Goal: Information Seeking & Learning: Learn about a topic

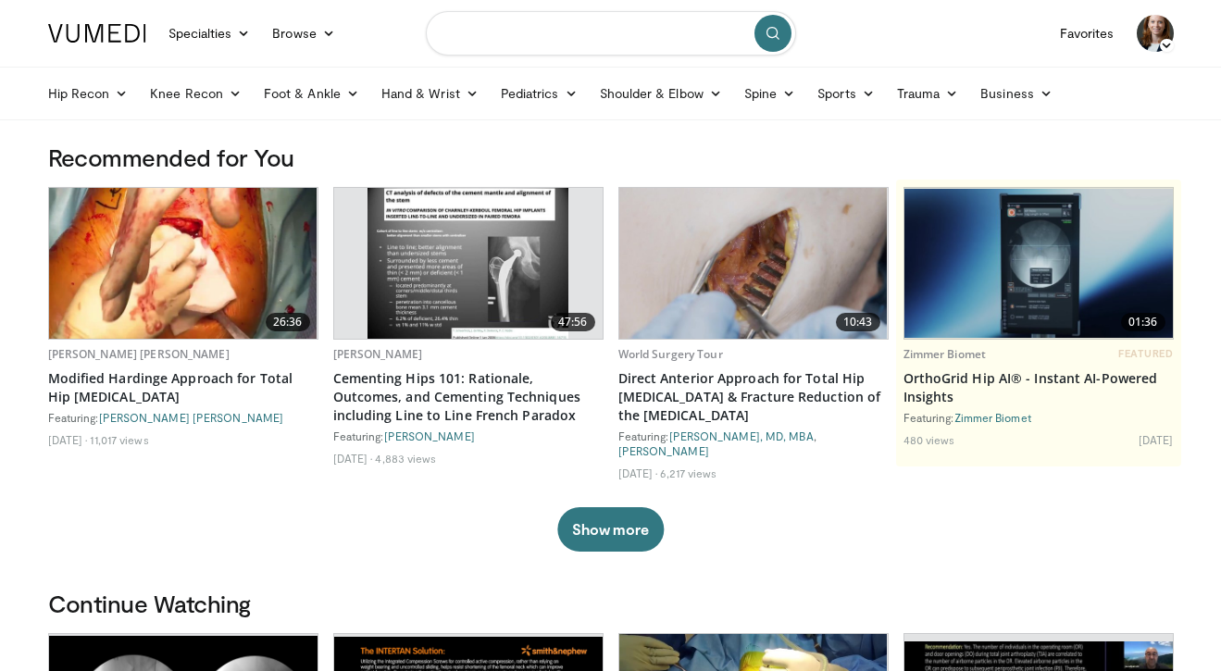
click at [524, 25] on input "Search topics, interventions" at bounding box center [611, 33] width 370 height 44
type input "**********"
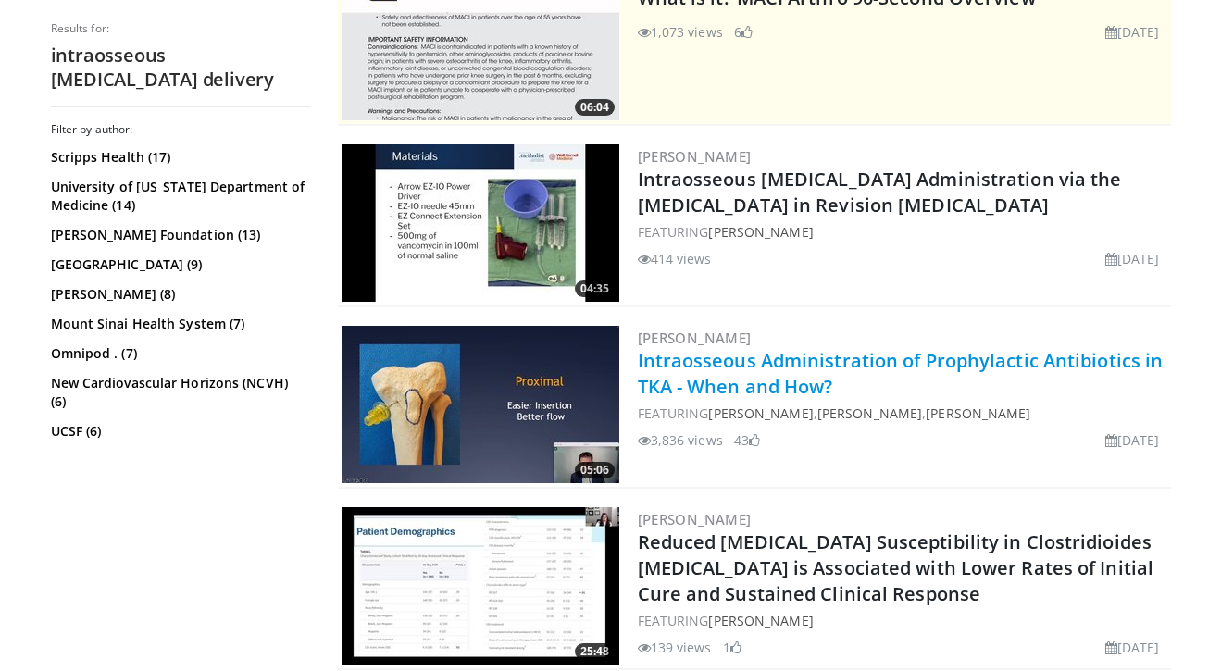
scroll to position [428, 0]
click at [792, 382] on link "Intraosseous Administration of Prophylactic Antibiotics in TKA - When and How?" at bounding box center [901, 373] width 526 height 51
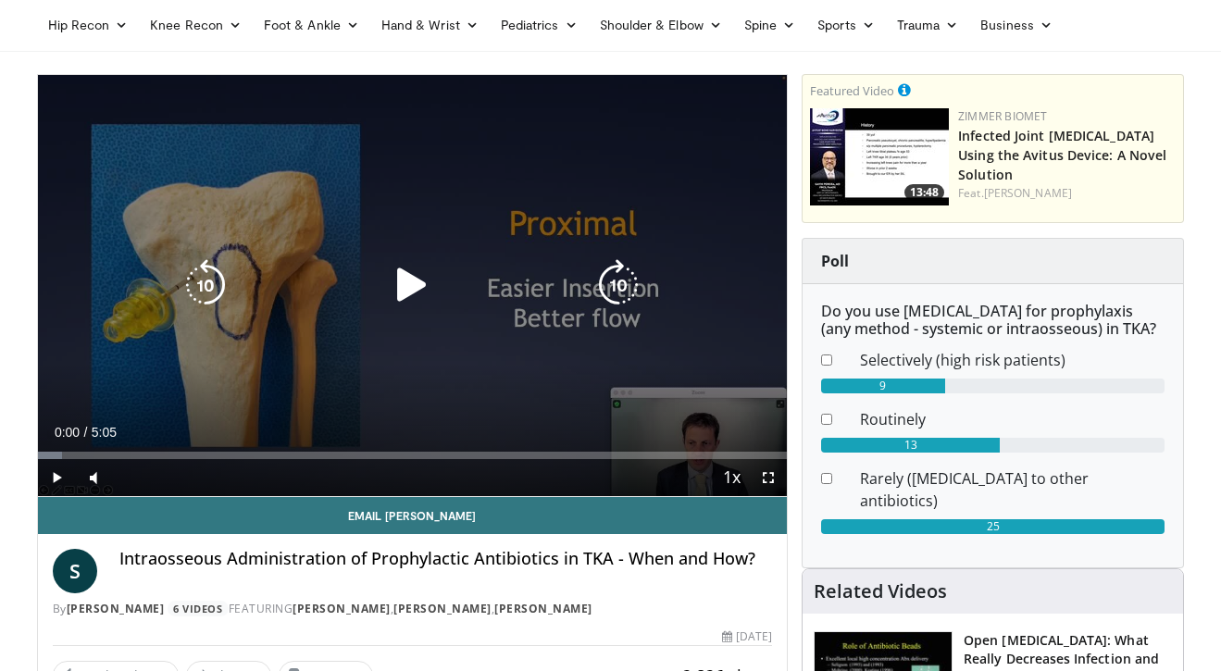
scroll to position [72, 0]
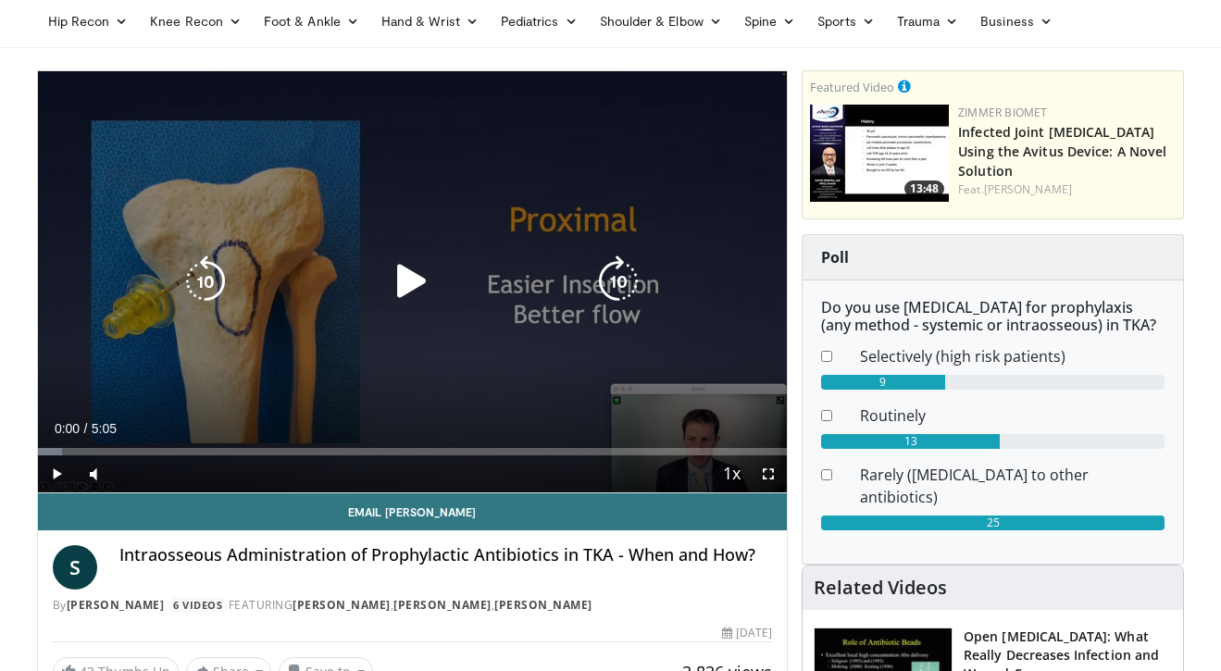
click at [404, 282] on icon "Video Player" at bounding box center [412, 282] width 52 height 52
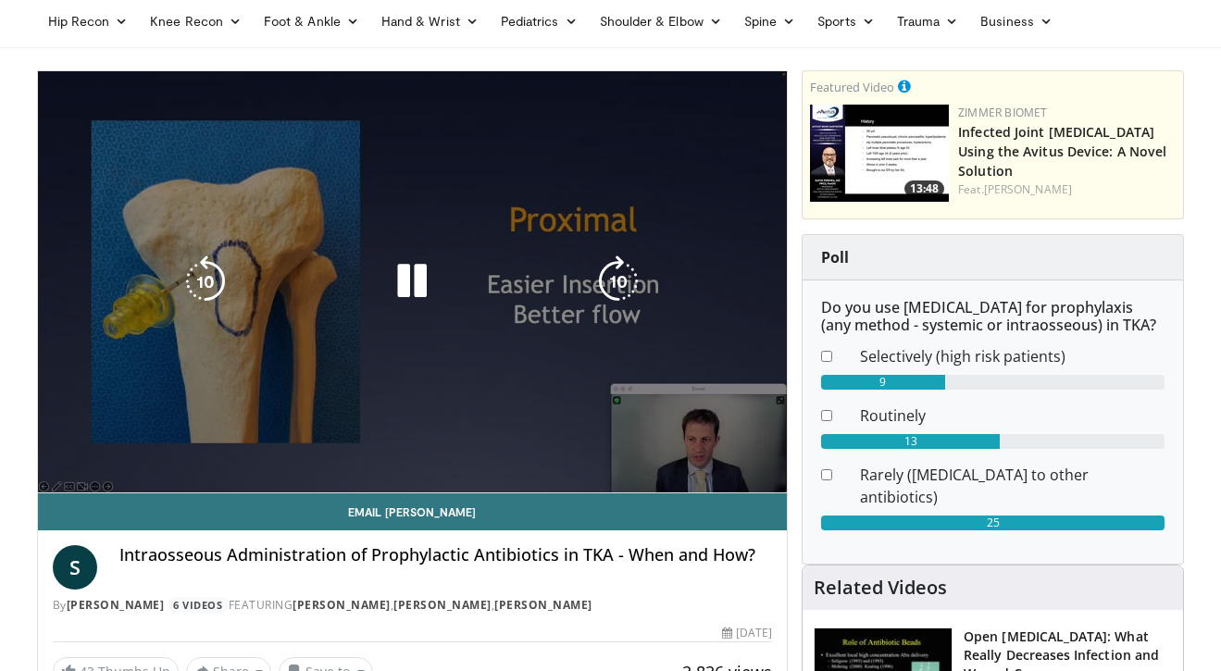
drag, startPoint x: 128, startPoint y: 478, endPoint x: 159, endPoint y: 479, distance: 31.5
click at [159, 507] on div "Volume Level" at bounding box center [139, 510] width 44 height 6
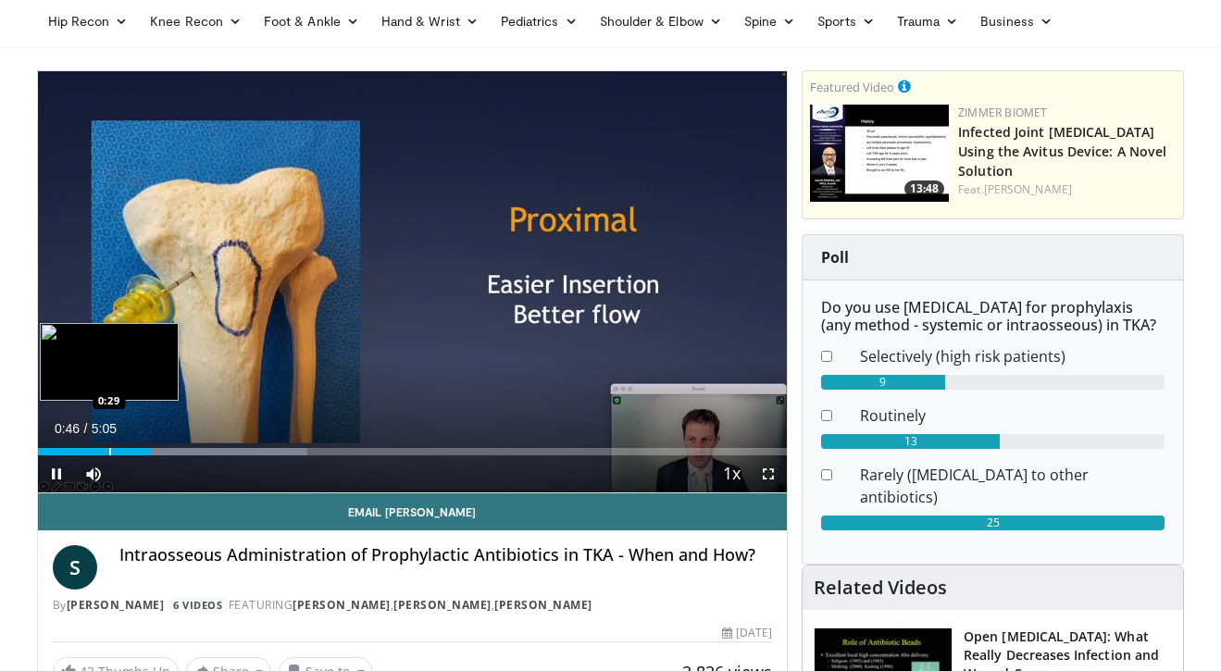
click at [109, 451] on div "Progress Bar" at bounding box center [110, 451] width 2 height 7
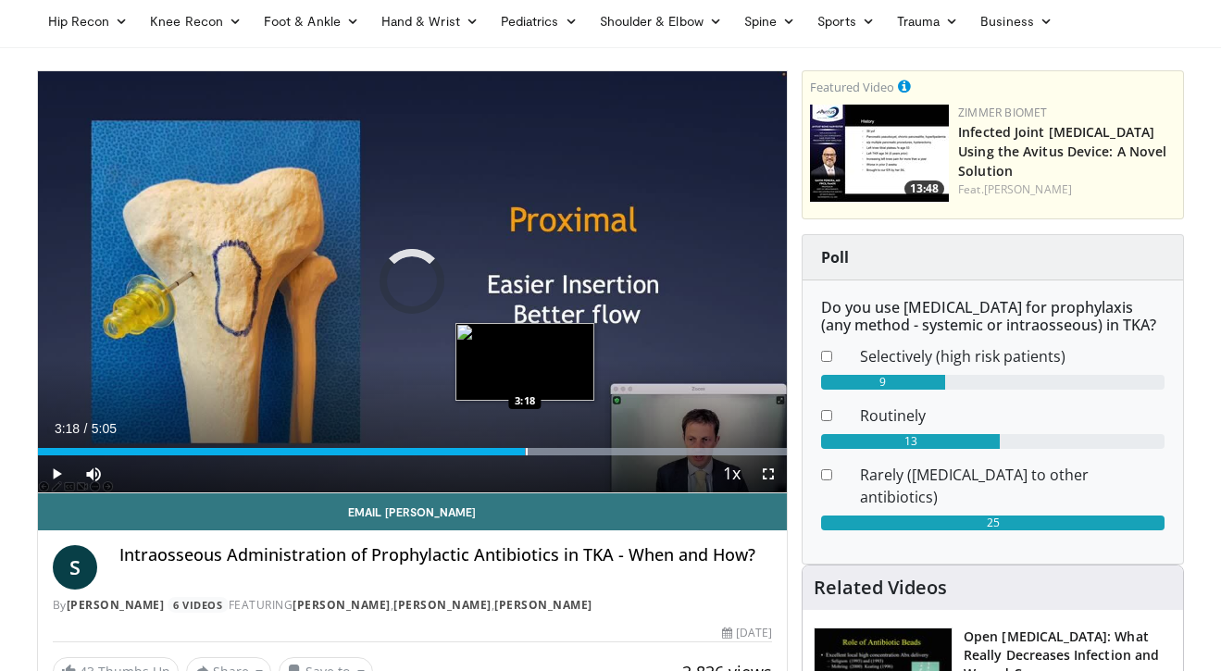
click at [526, 448] on div "Progress Bar" at bounding box center [527, 451] width 2 height 7
click at [491, 454] on div "Progress Bar" at bounding box center [492, 451] width 2 height 7
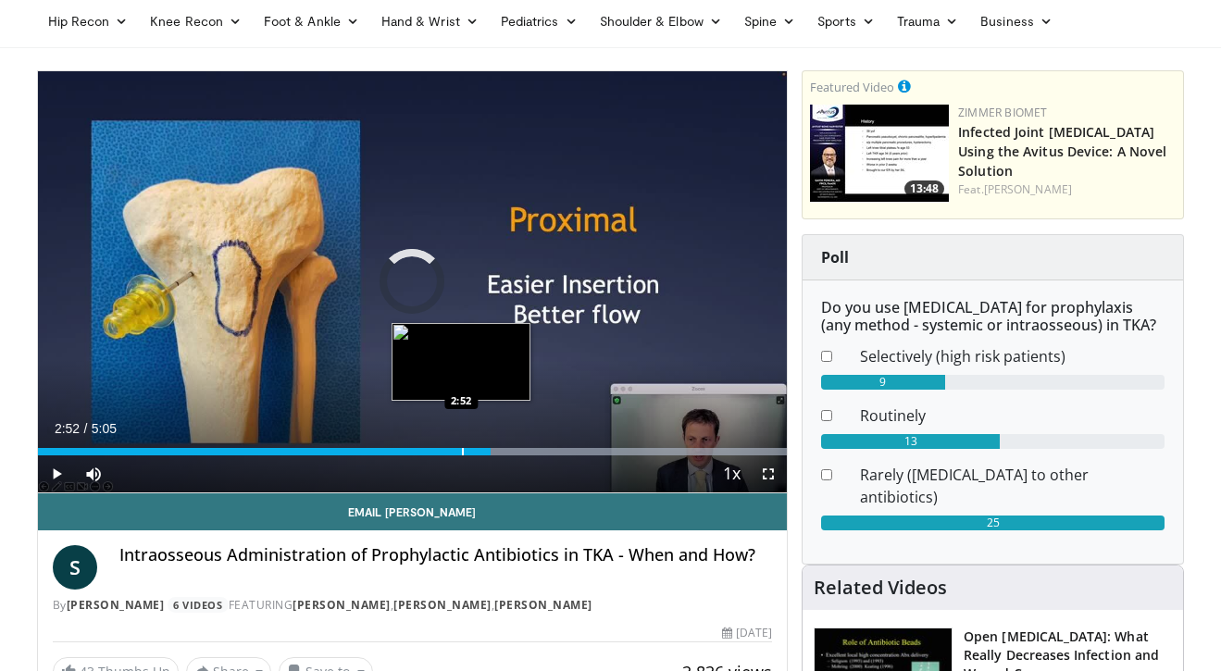
click at [462, 454] on div "Progress Bar" at bounding box center [463, 451] width 2 height 7
click at [432, 448] on div "2:52" at bounding box center [250, 451] width 424 height 7
click at [411, 449] on div "2:41" at bounding box center [235, 451] width 395 height 7
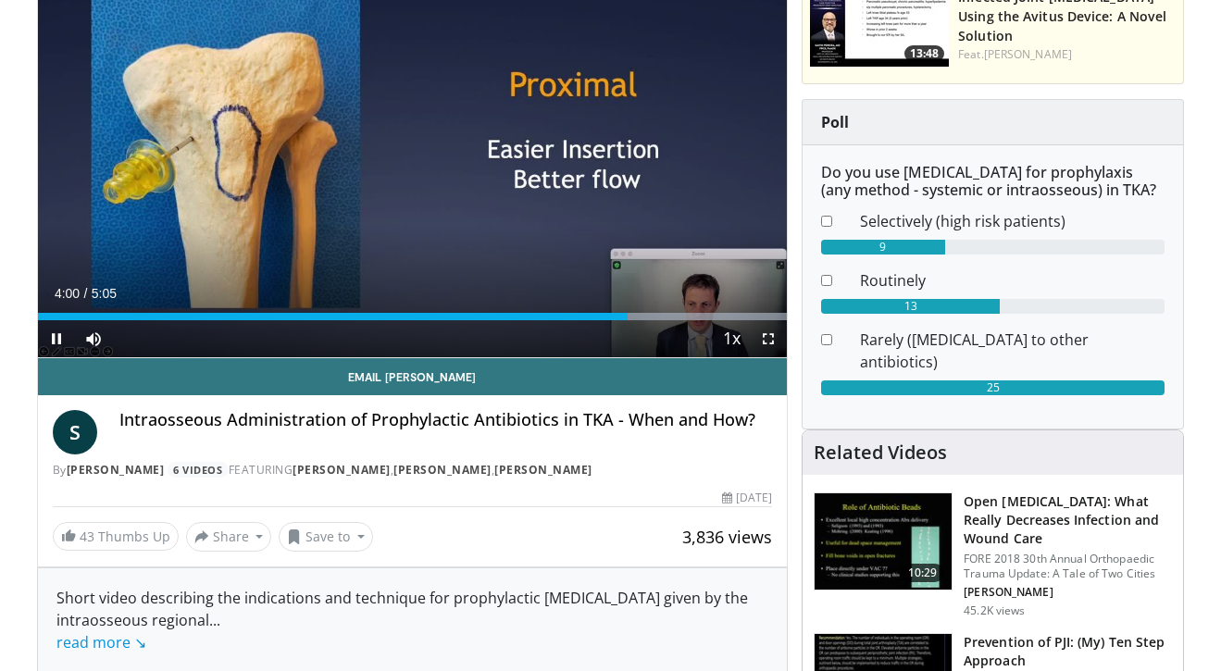
scroll to position [207, 0]
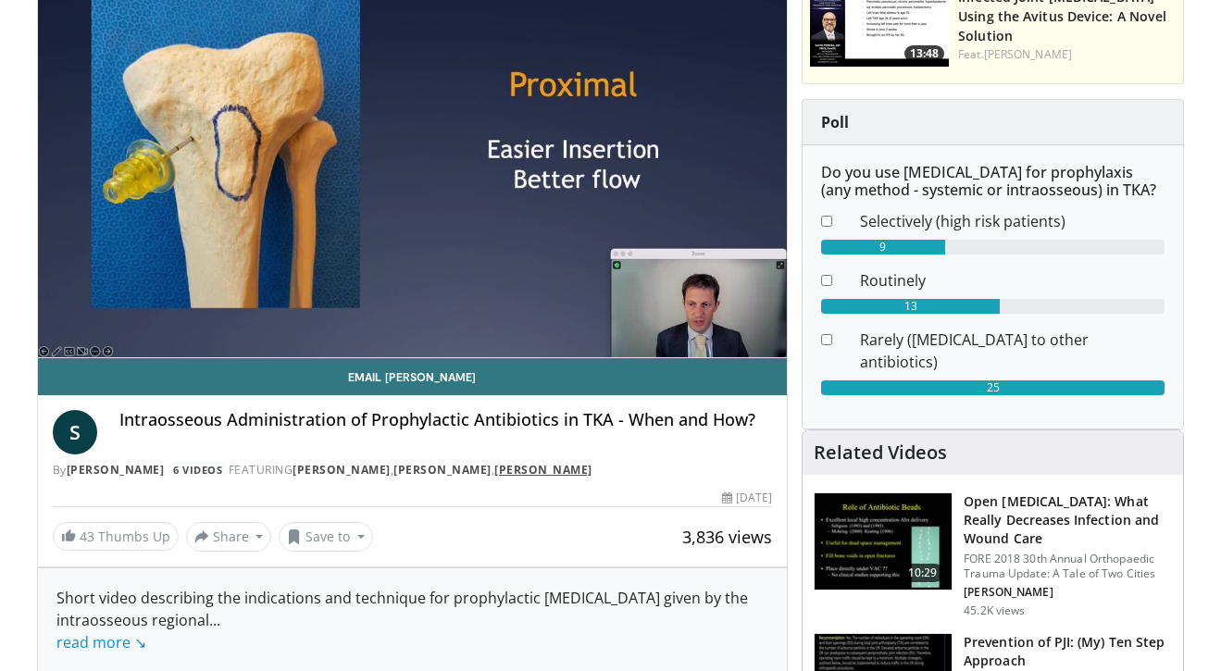
click at [542, 462] on link "[PERSON_NAME]" at bounding box center [544, 470] width 98 height 16
